Goal: Task Accomplishment & Management: Use online tool/utility

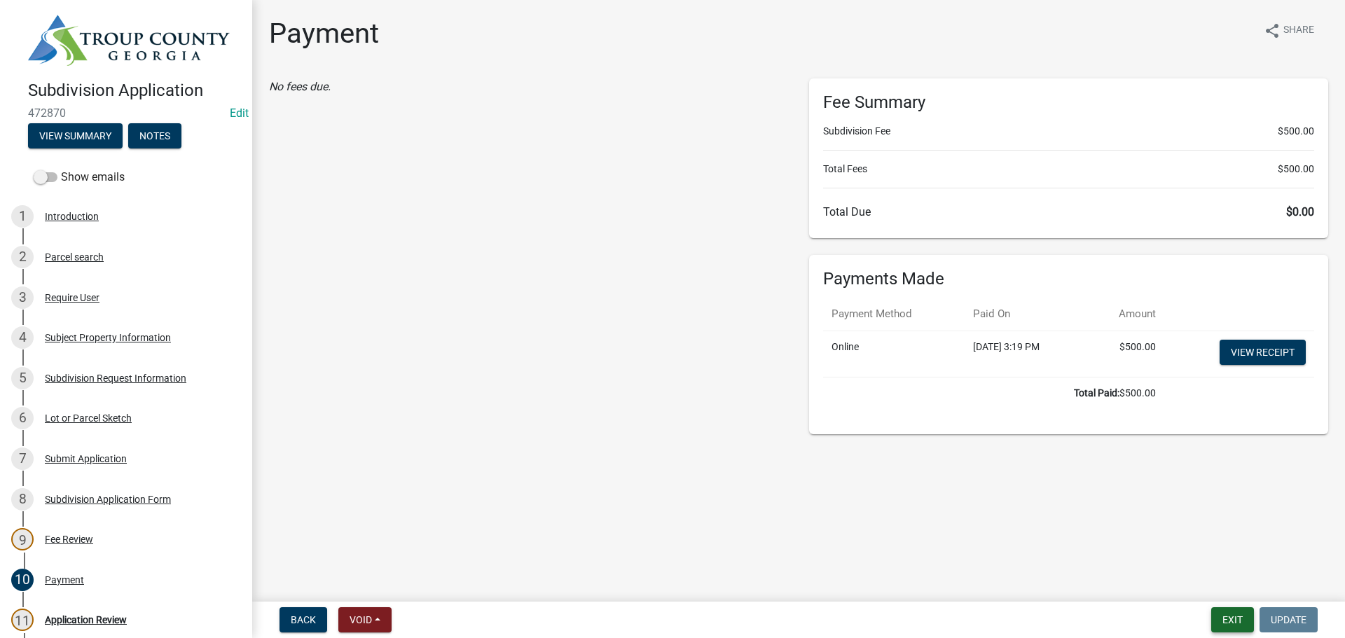
click at [1223, 622] on button "Exit" at bounding box center [1233, 620] width 43 height 25
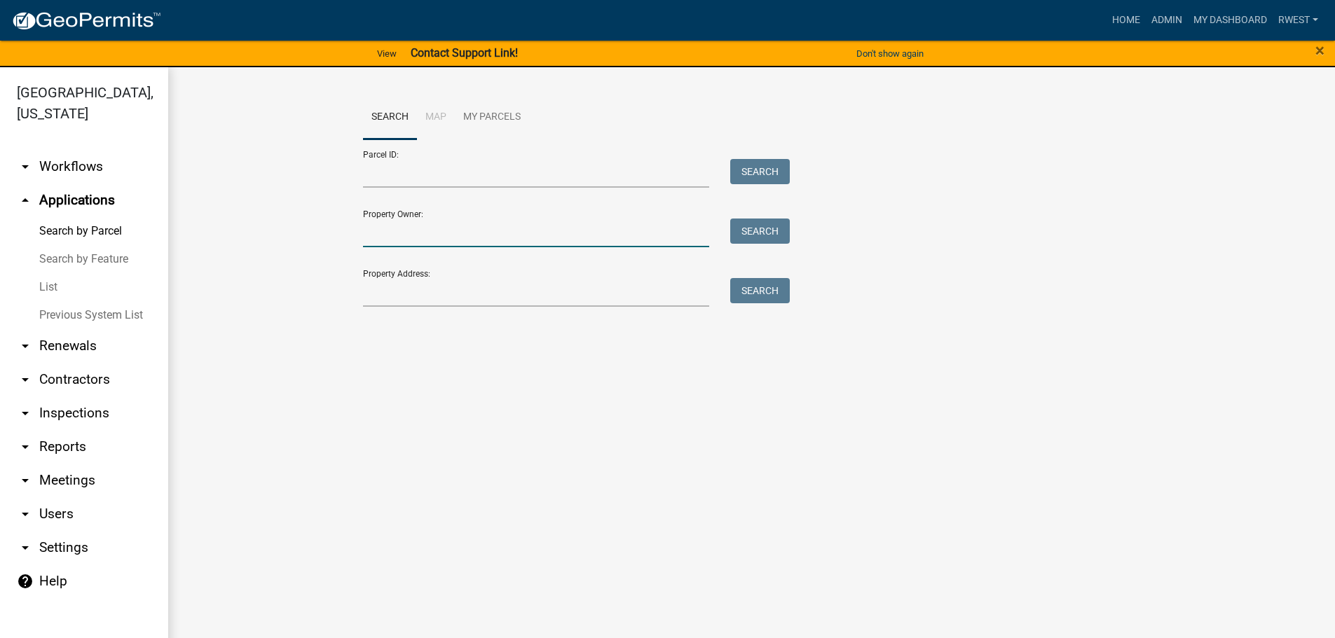
click at [378, 231] on input "Property Owner:" at bounding box center [536, 233] width 347 height 29
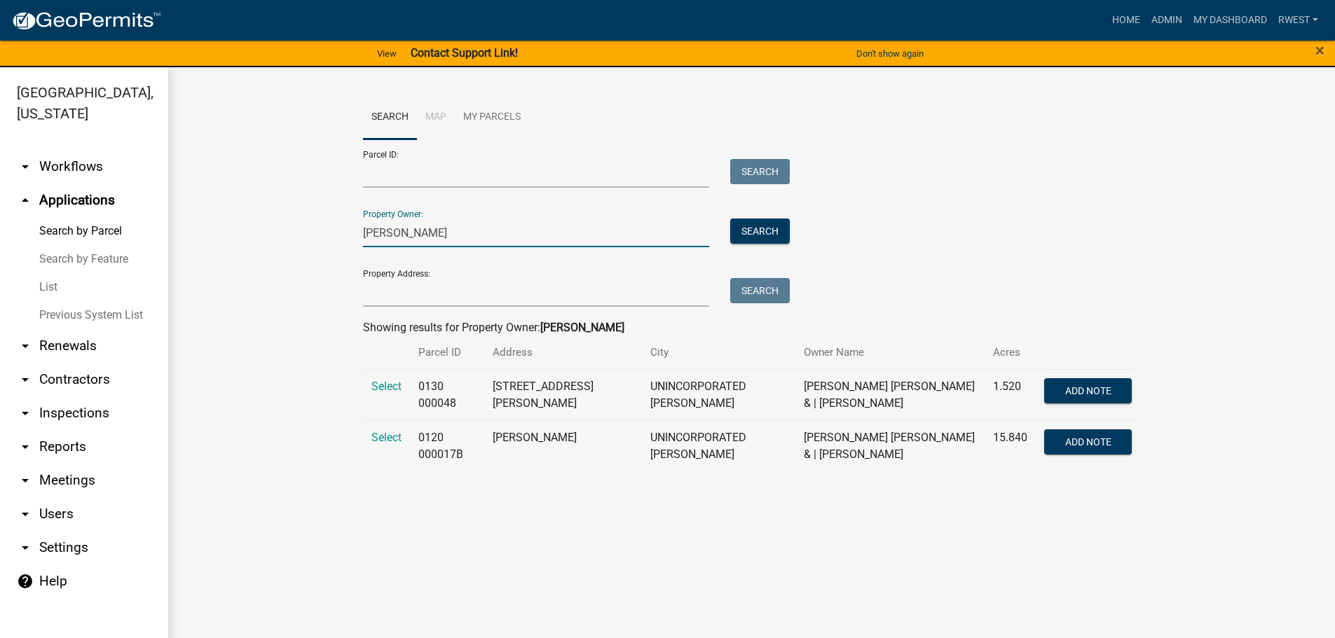
type input "[PERSON_NAME]"
drag, startPoint x: 466, startPoint y: 455, endPoint x: 416, endPoint y: 436, distance: 54.1
click at [416, 436] on td "0120 000017B" at bounding box center [447, 445] width 75 height 51
copy td "0120 000017B"
click at [383, 438] on span "Select" at bounding box center [386, 437] width 30 height 13
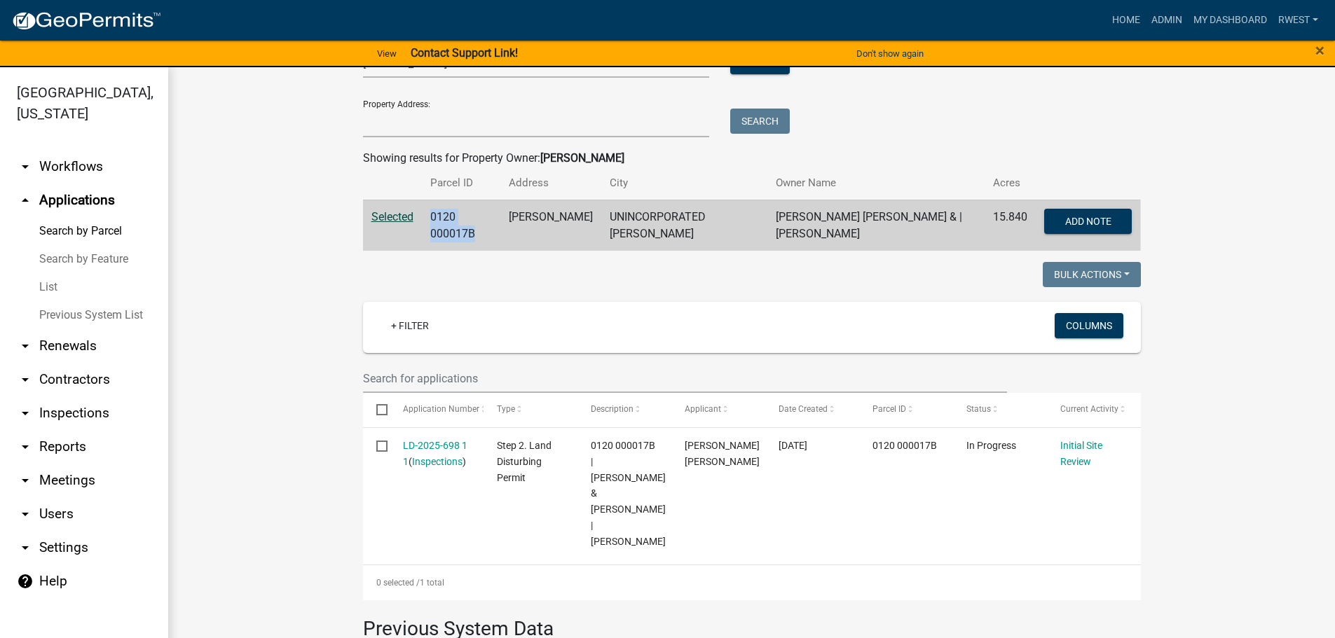
scroll to position [18, 0]
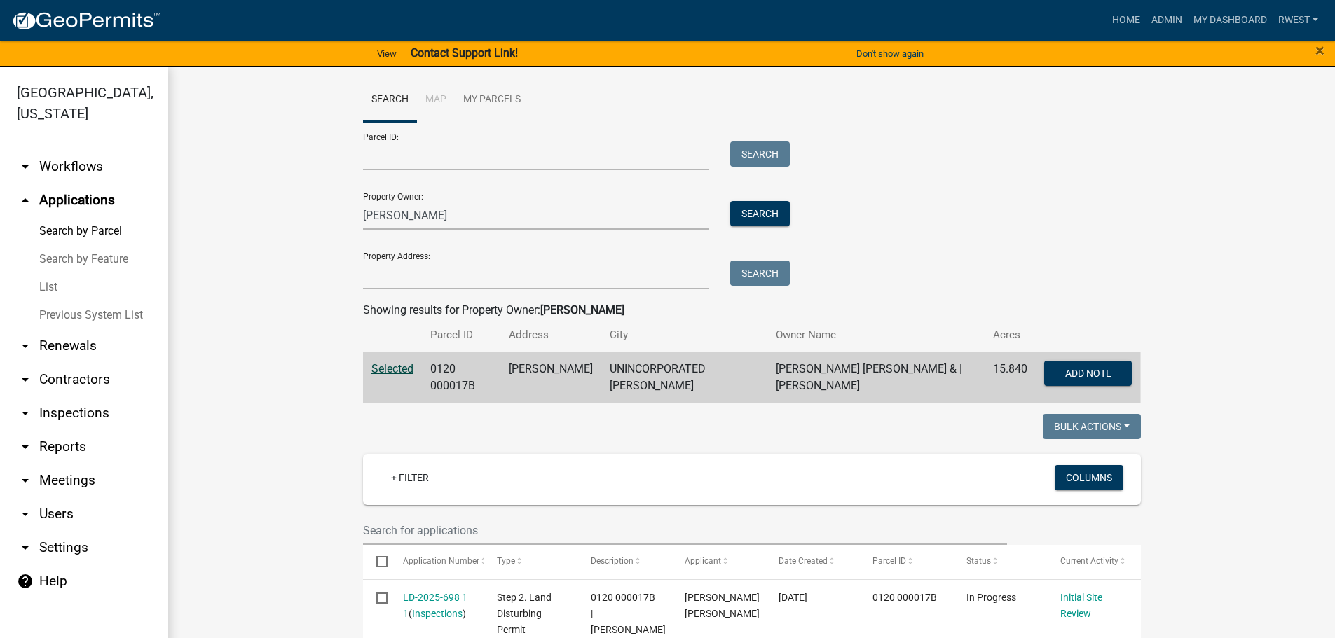
click at [255, 360] on wm-workflow-application-search-view "Search Map My Parcels Parcel ID: Search Property Owner: [PERSON_NAME] Search Pr…" at bounding box center [751, 543] width 1111 height 931
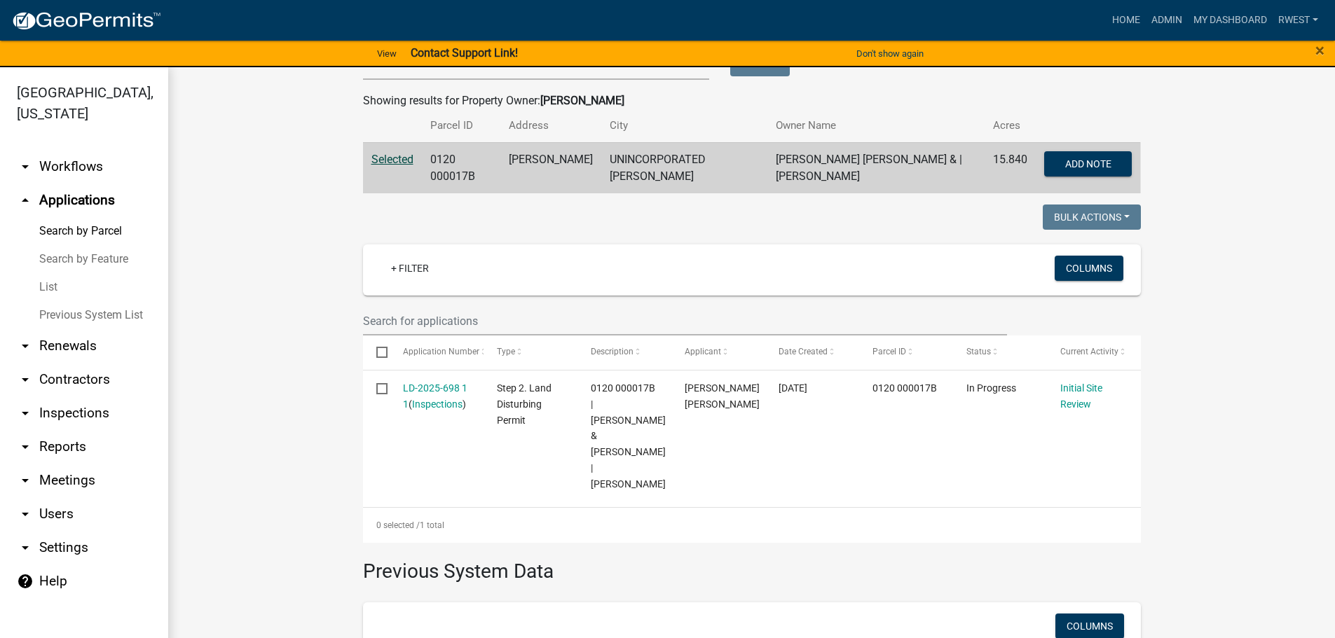
scroll to position [228, 0]
